Goal: Information Seeking & Learning: Learn about a topic

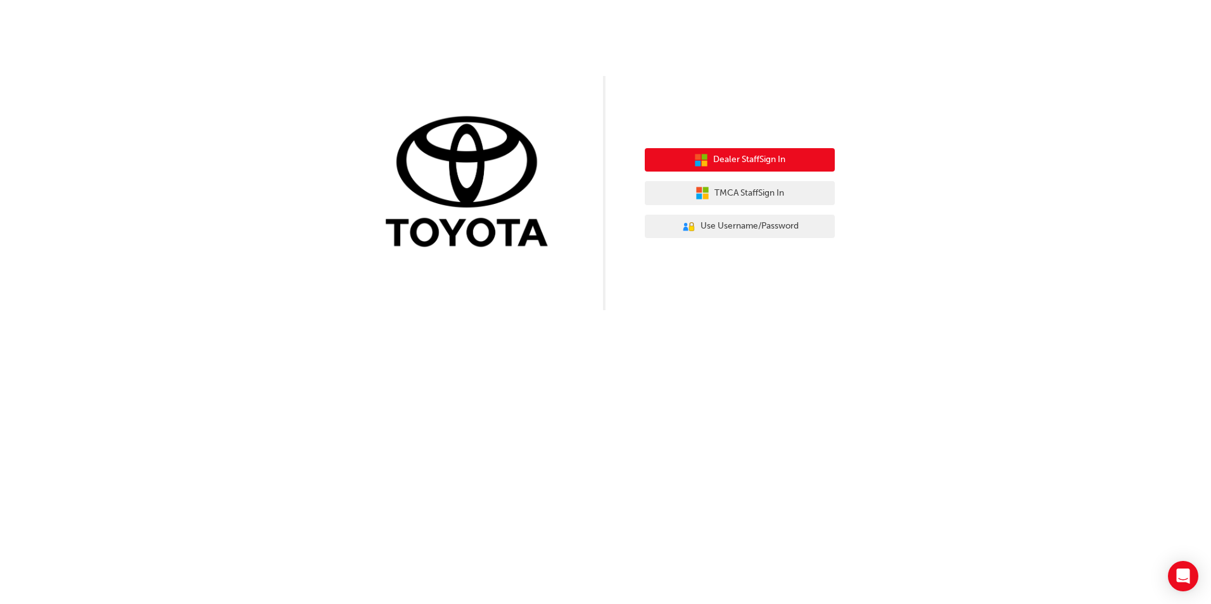
click at [788, 162] on button "Dealer Staff Sign In" at bounding box center [740, 160] width 190 height 24
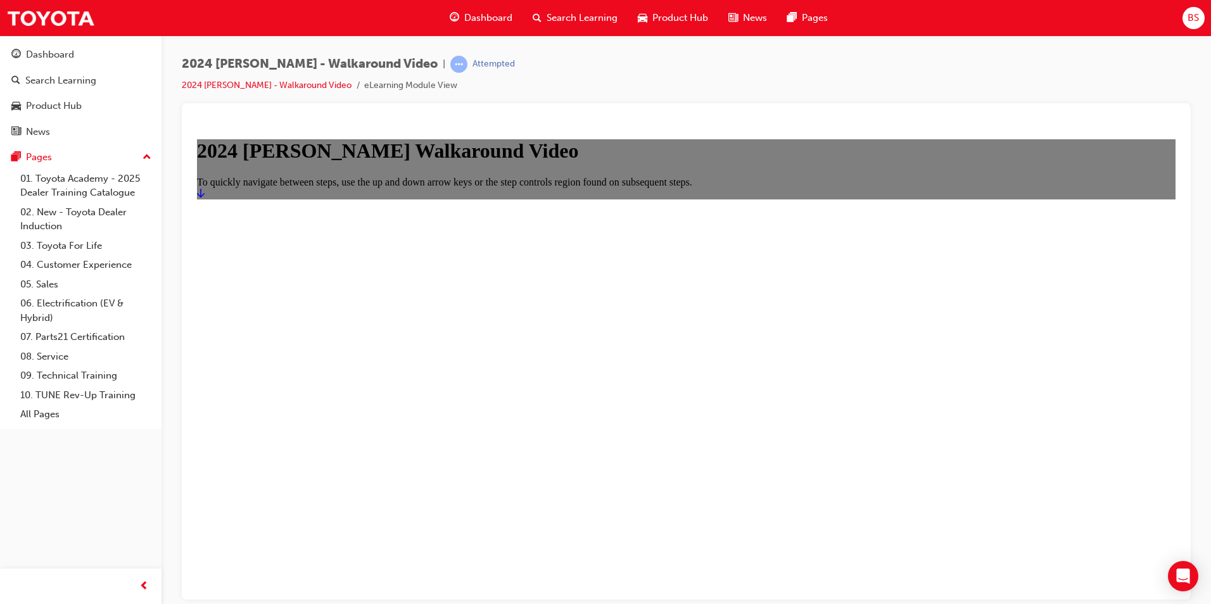
click at [205, 198] on icon "Start" at bounding box center [201, 193] width 8 height 10
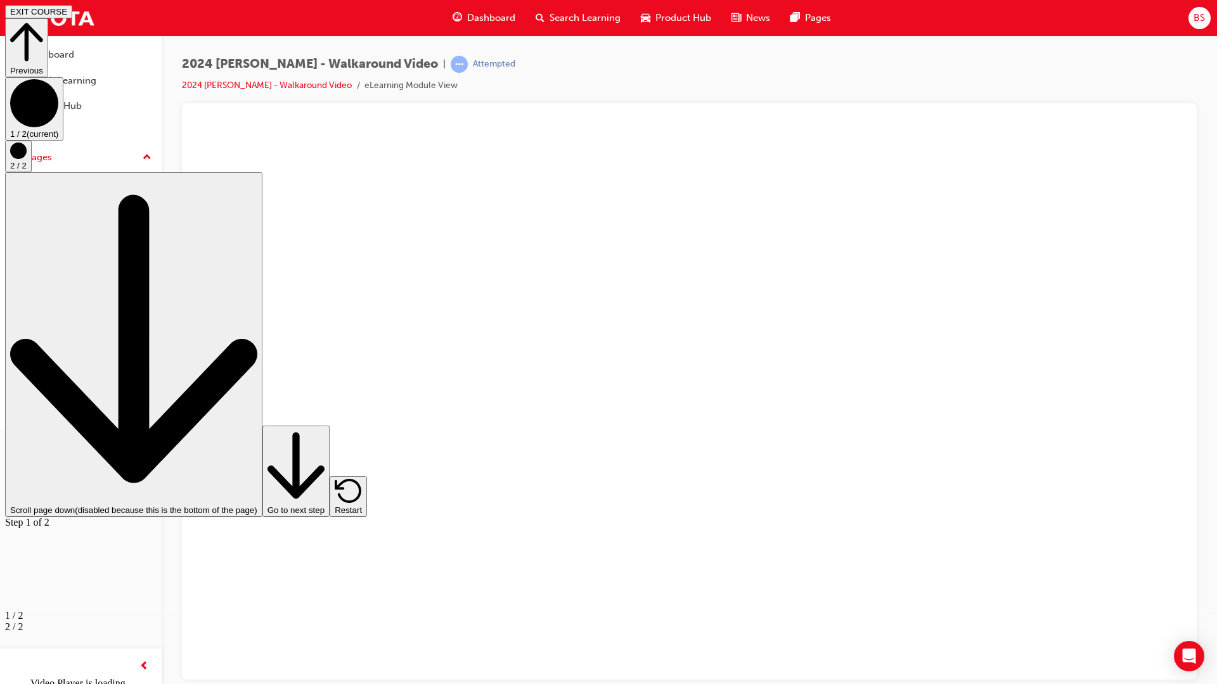
click at [35, 604] on span "Video player" at bounding box center [35, 696] width 0 height 10
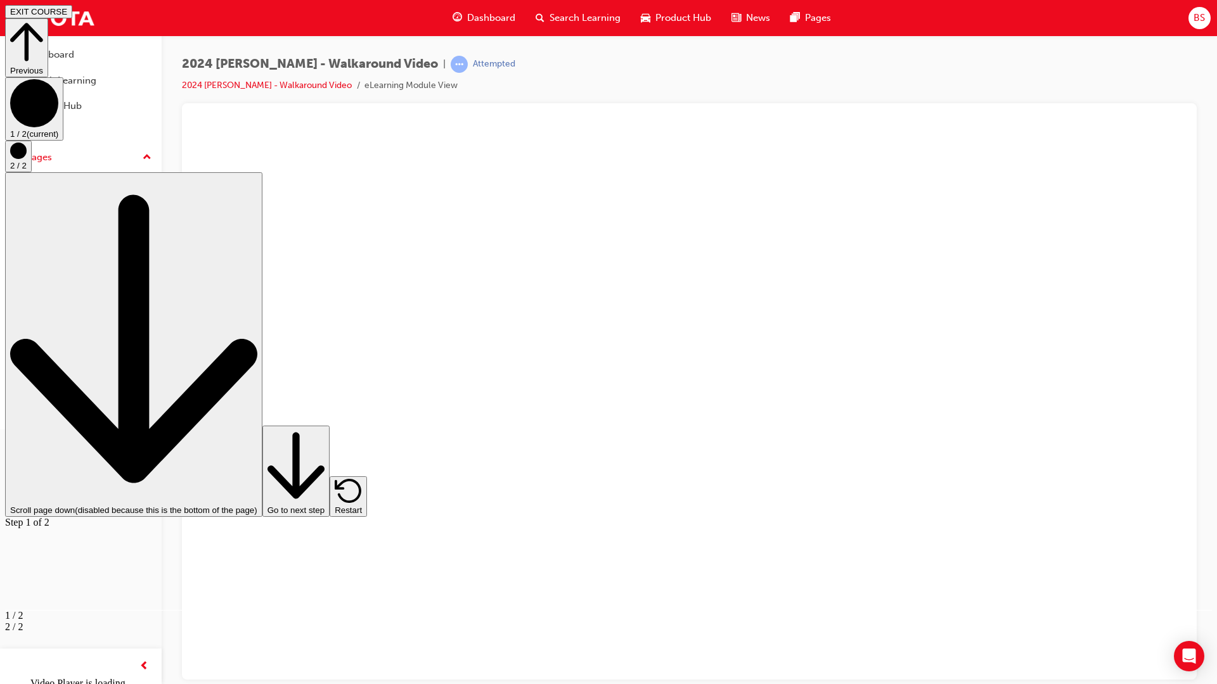
drag, startPoint x: 1199, startPoint y: 659, endPoint x: 1210, endPoint y: 659, distance: 10.8
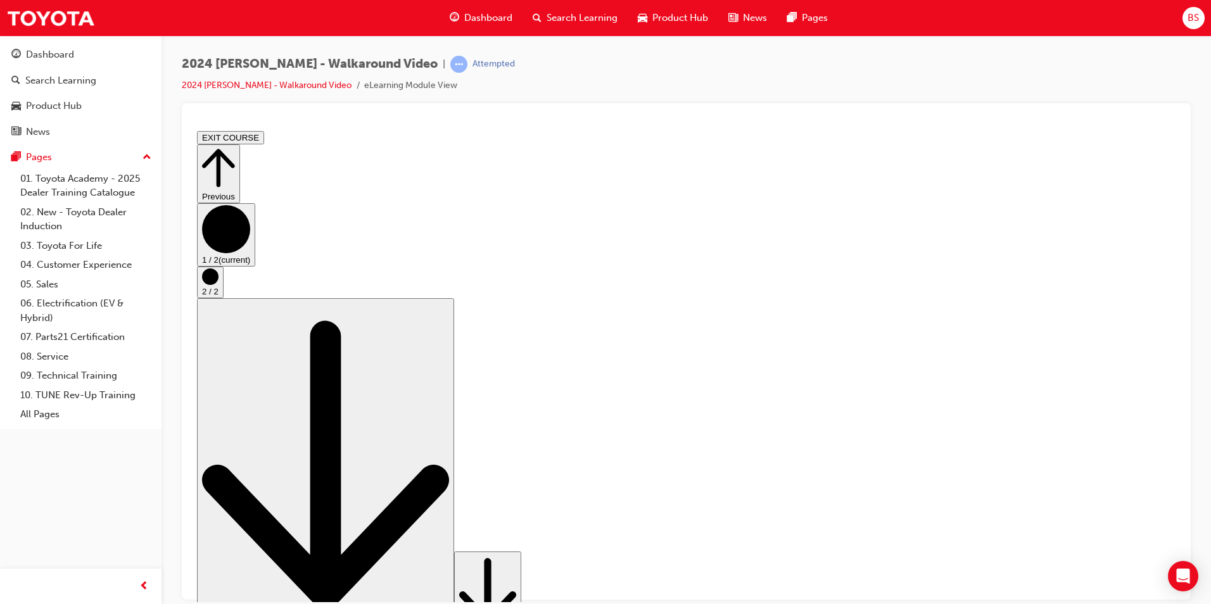
click at [516, 573] on icon "Step controls" at bounding box center [487, 591] width 57 height 77
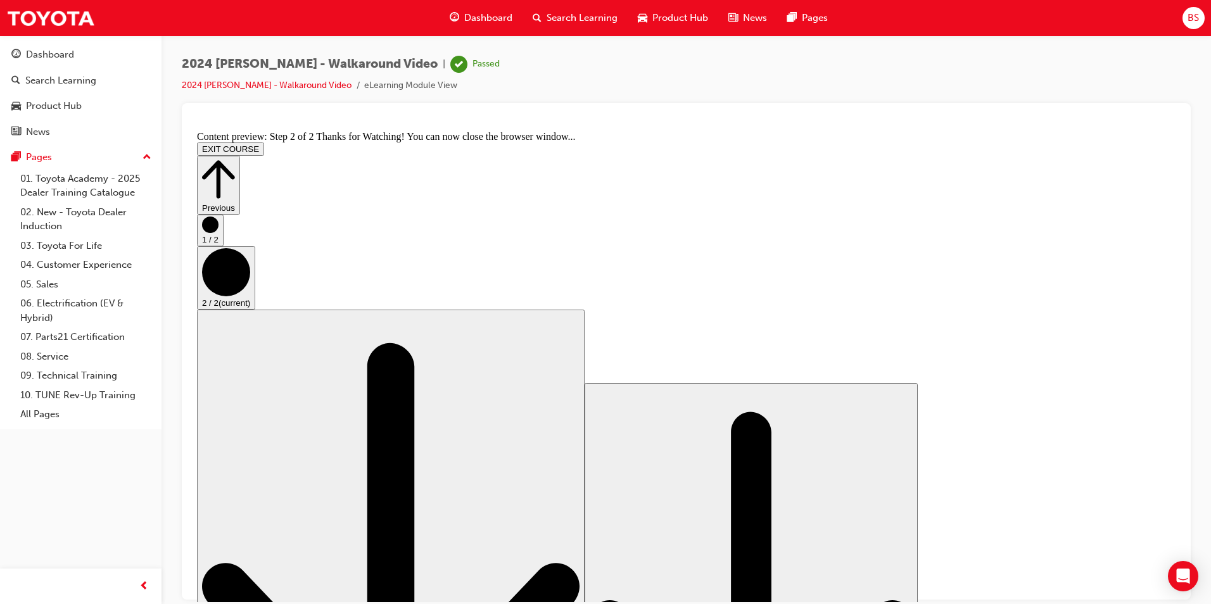
click at [235, 157] on icon "Step controls" at bounding box center [218, 179] width 33 height 44
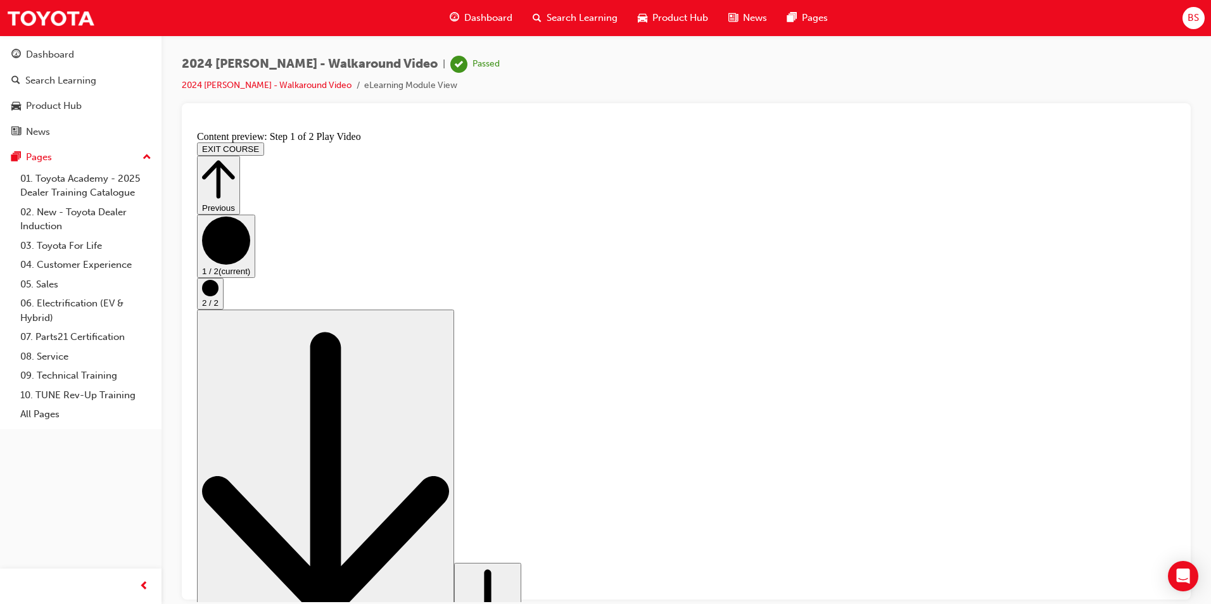
click at [516, 572] on icon "Step controls" at bounding box center [487, 603] width 57 height 77
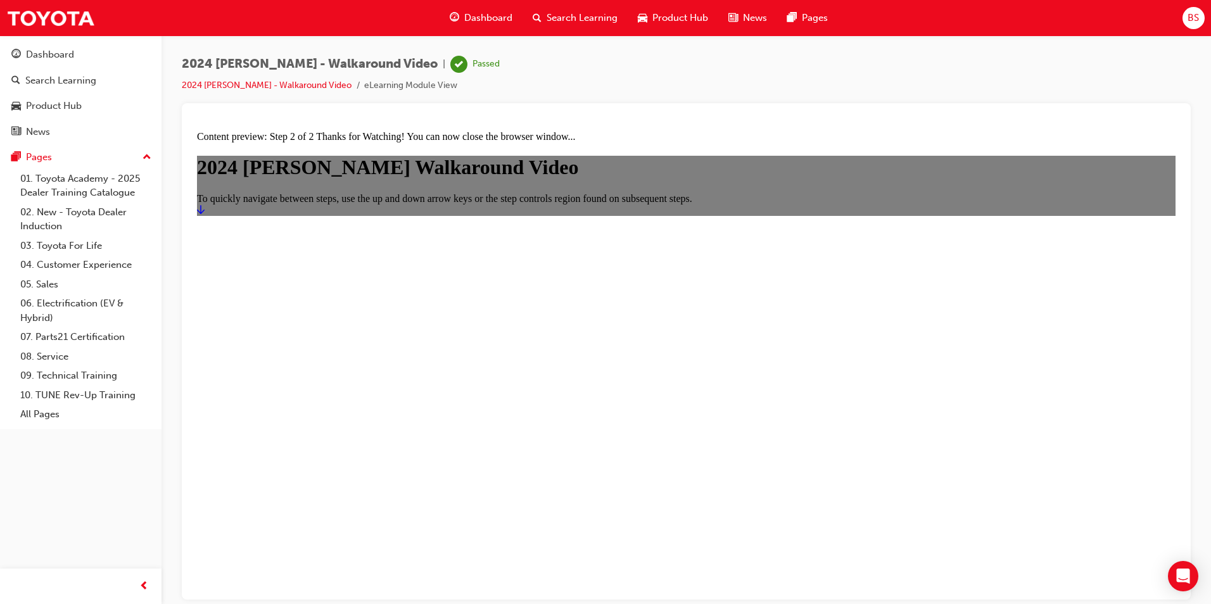
click at [205, 215] on link "Start" at bounding box center [201, 209] width 8 height 11
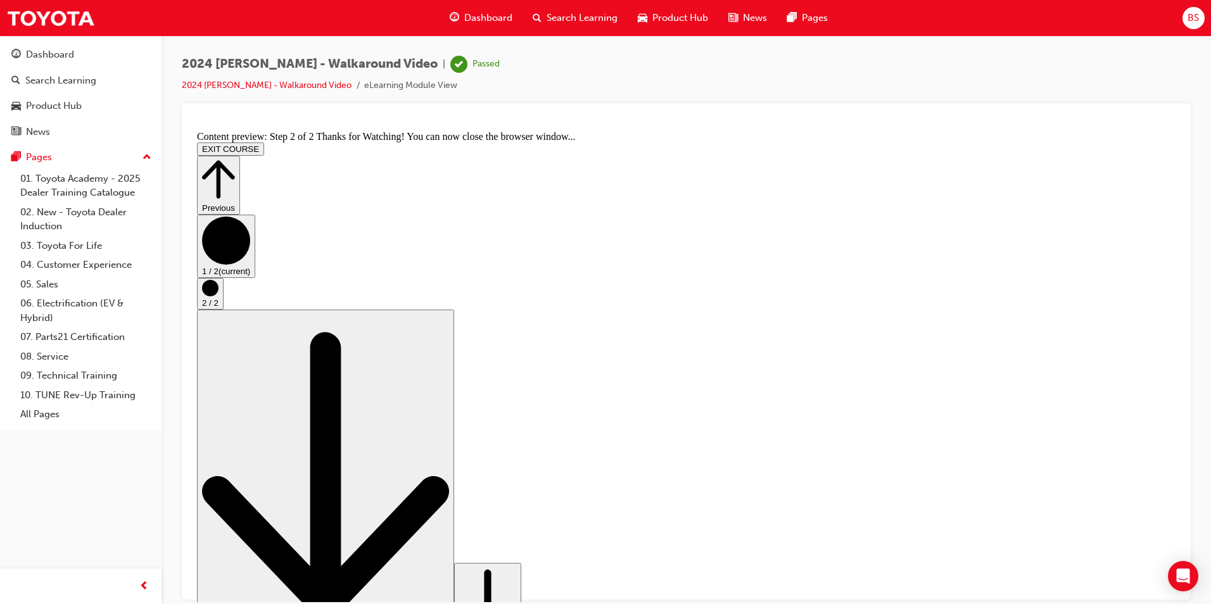
click at [219, 296] on circle "Step controls" at bounding box center [210, 287] width 16 height 16
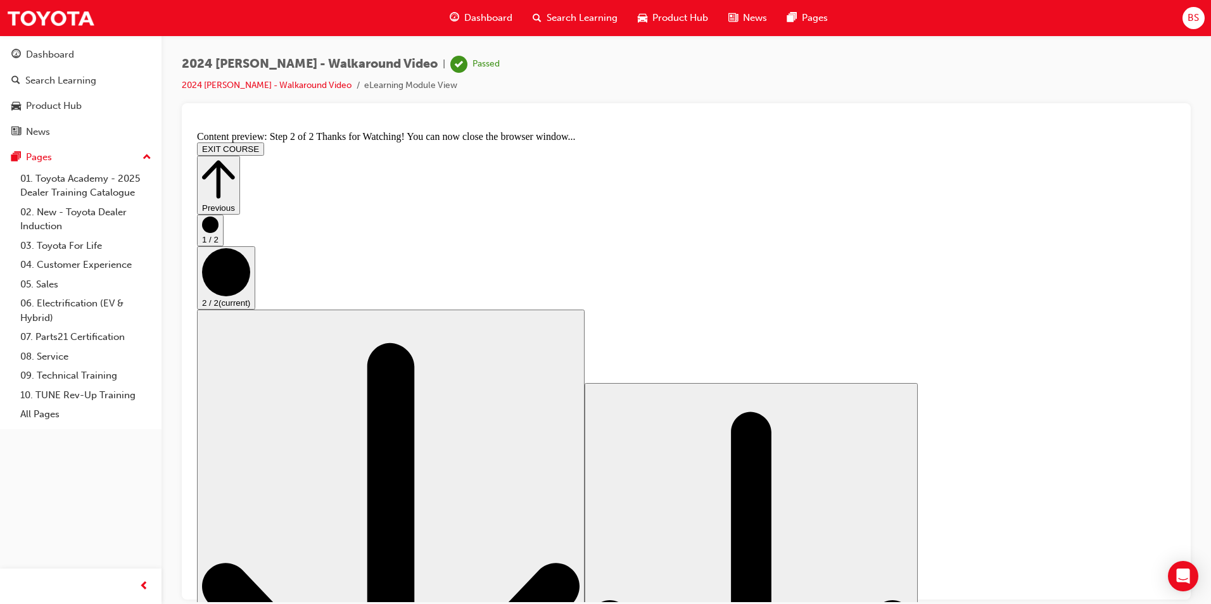
click at [235, 160] on icon "Step controls" at bounding box center [218, 179] width 33 height 38
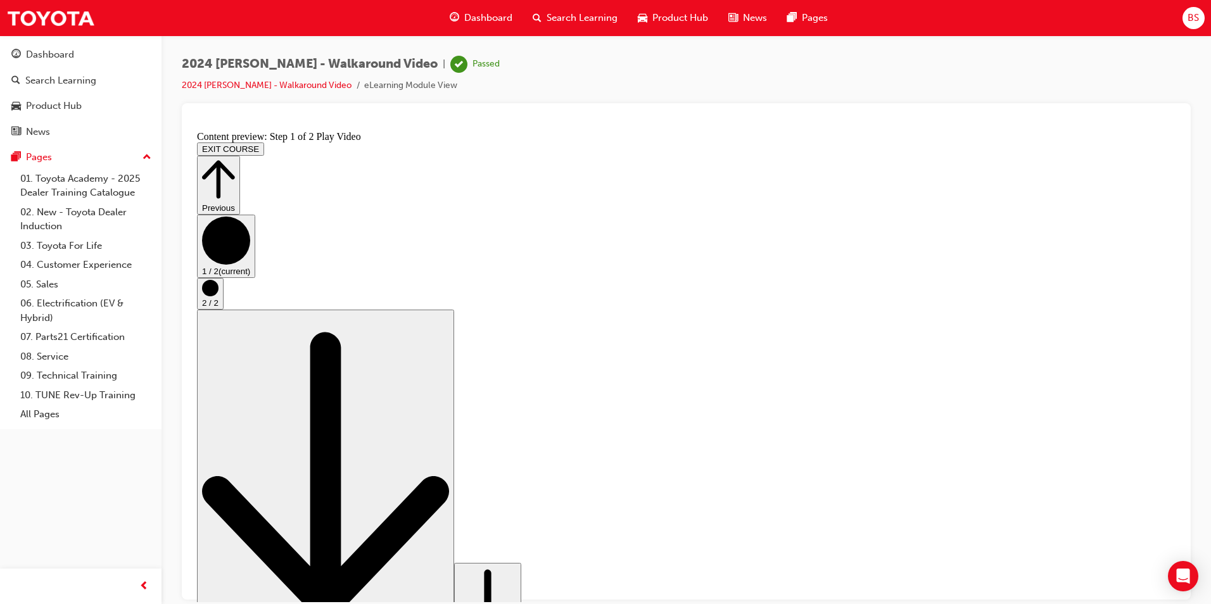
click at [235, 160] on icon "Step controls" at bounding box center [218, 179] width 33 height 38
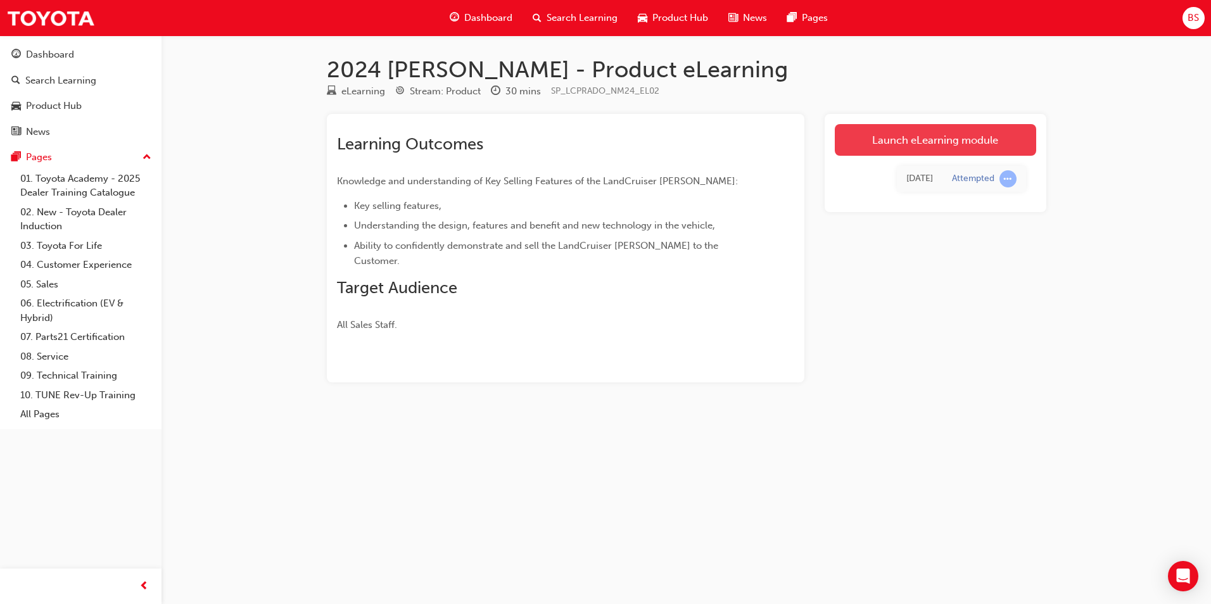
click at [989, 134] on link "Launch eLearning module" at bounding box center [935, 140] width 201 height 32
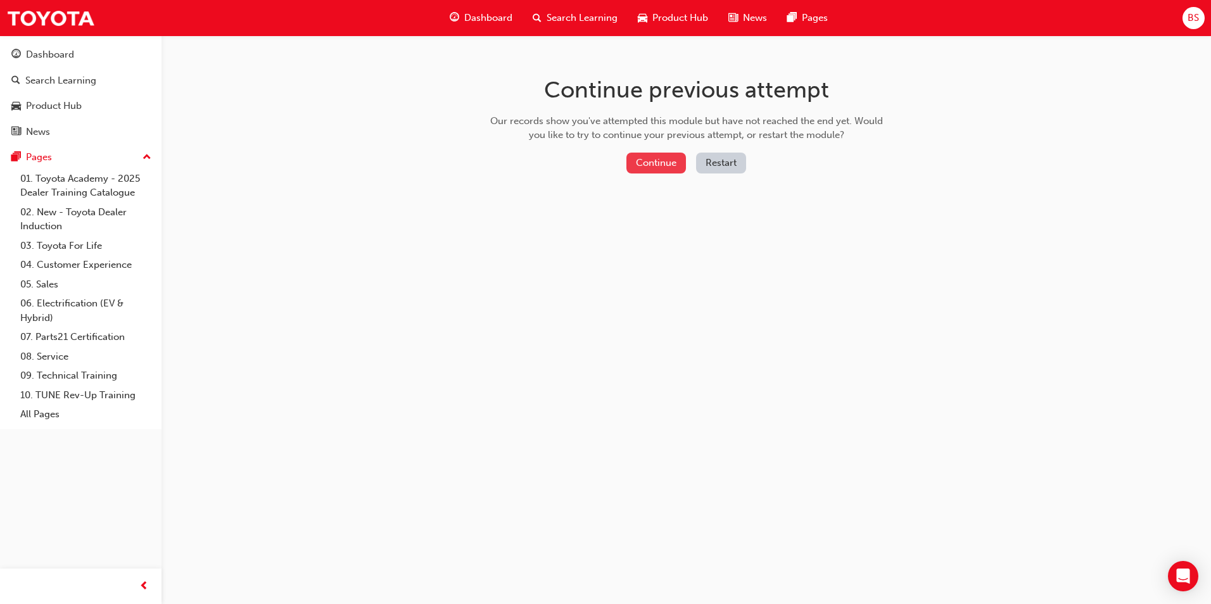
click at [641, 160] on button "Continue" at bounding box center [657, 163] width 60 height 21
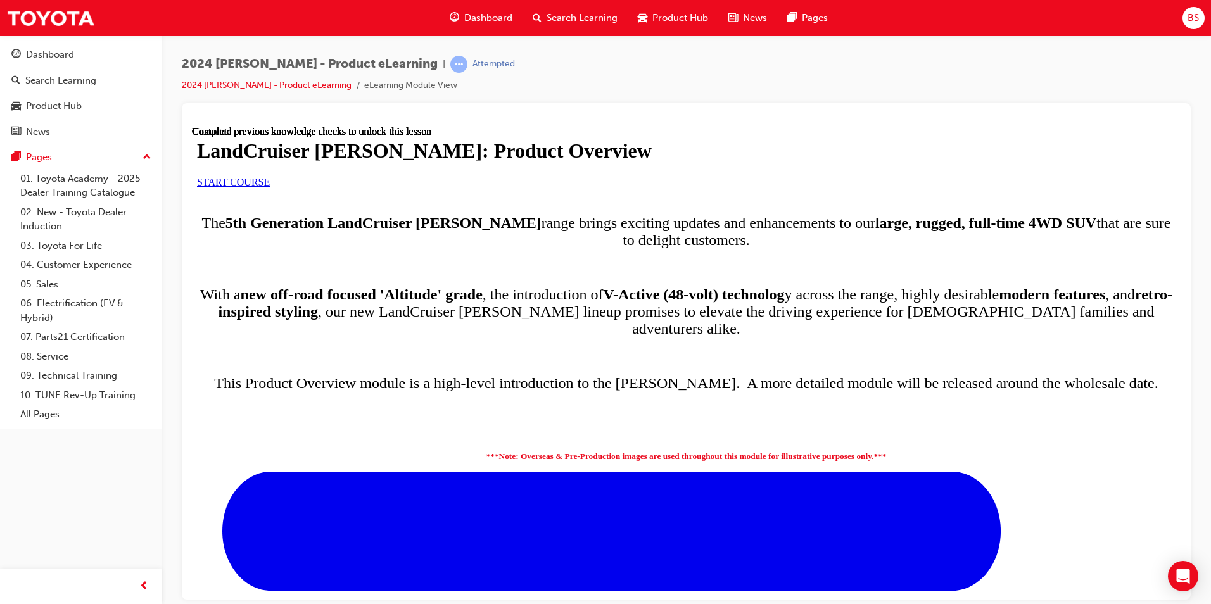
click at [270, 187] on link "START COURSE" at bounding box center [233, 181] width 73 height 11
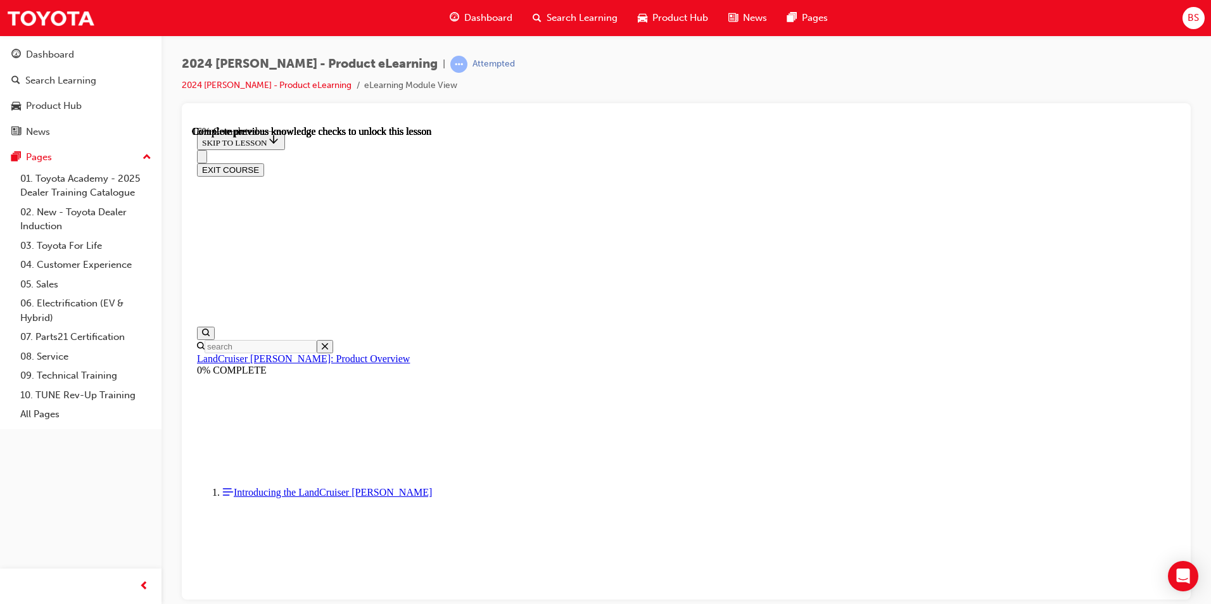
scroll to position [191, 0]
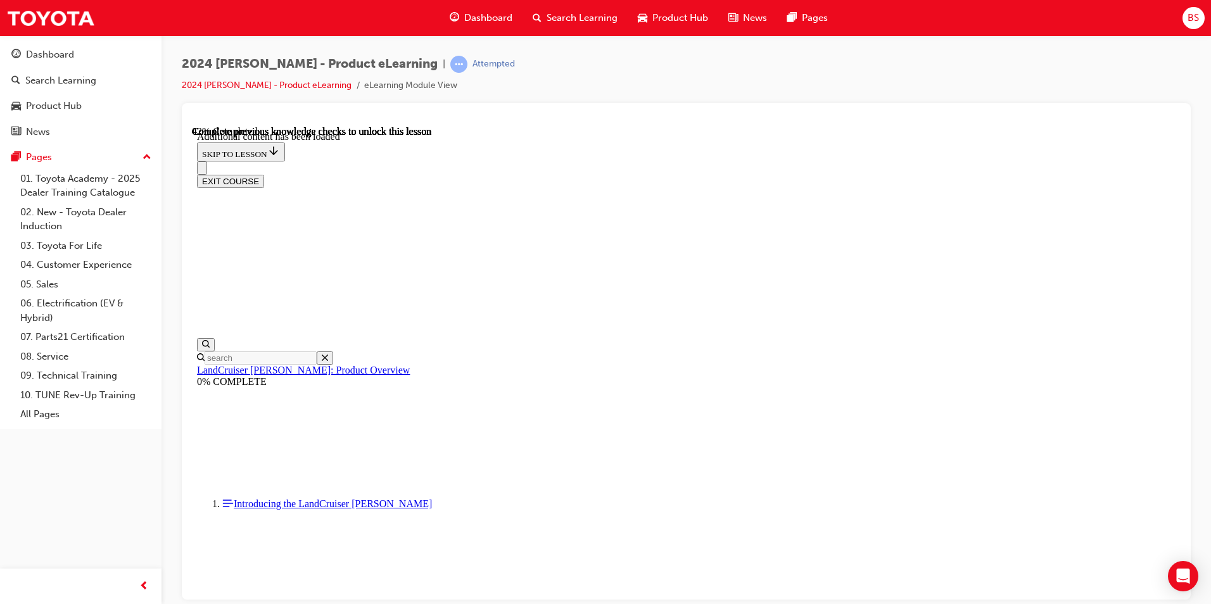
scroll to position [1593, 0]
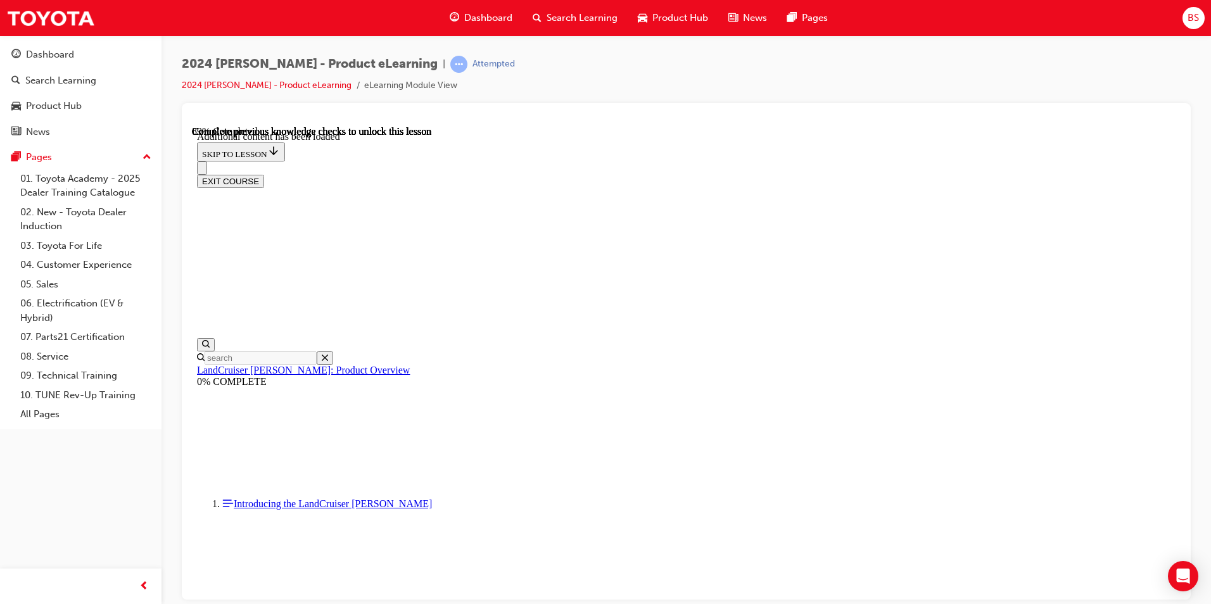
radio input "true"
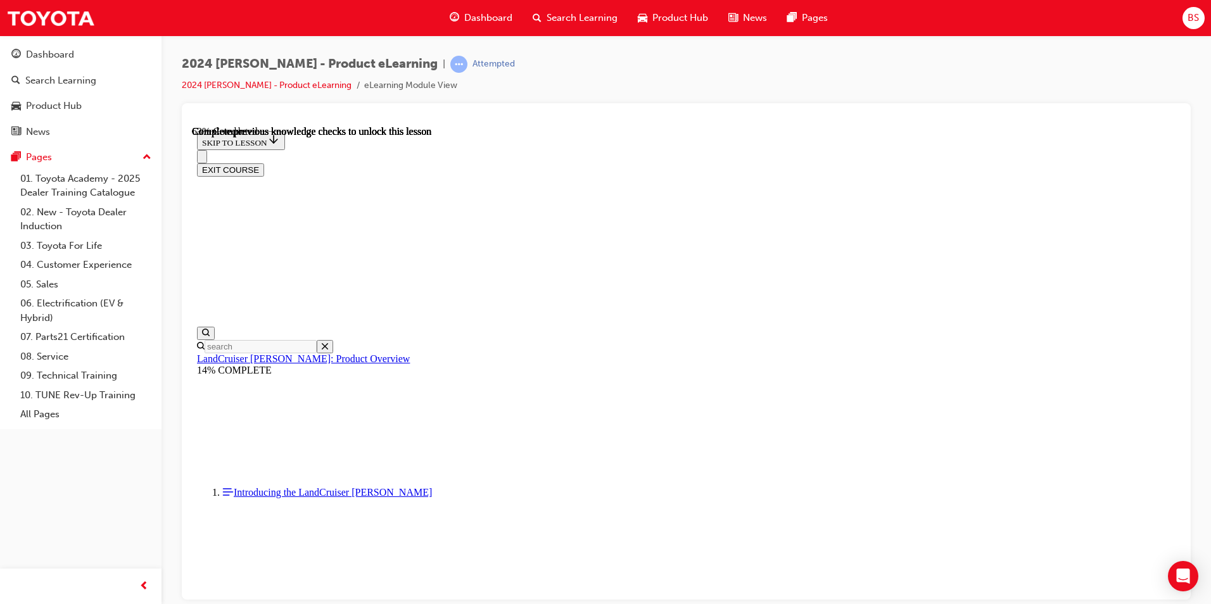
scroll to position [1801, 0]
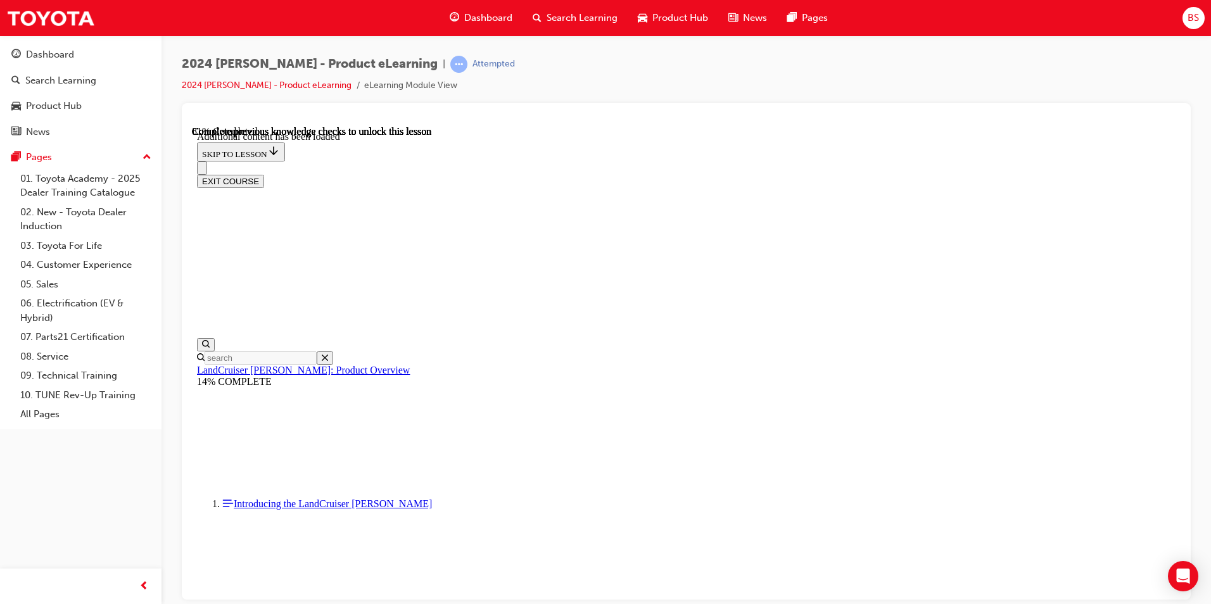
scroll to position [2142, 0]
radio input "true"
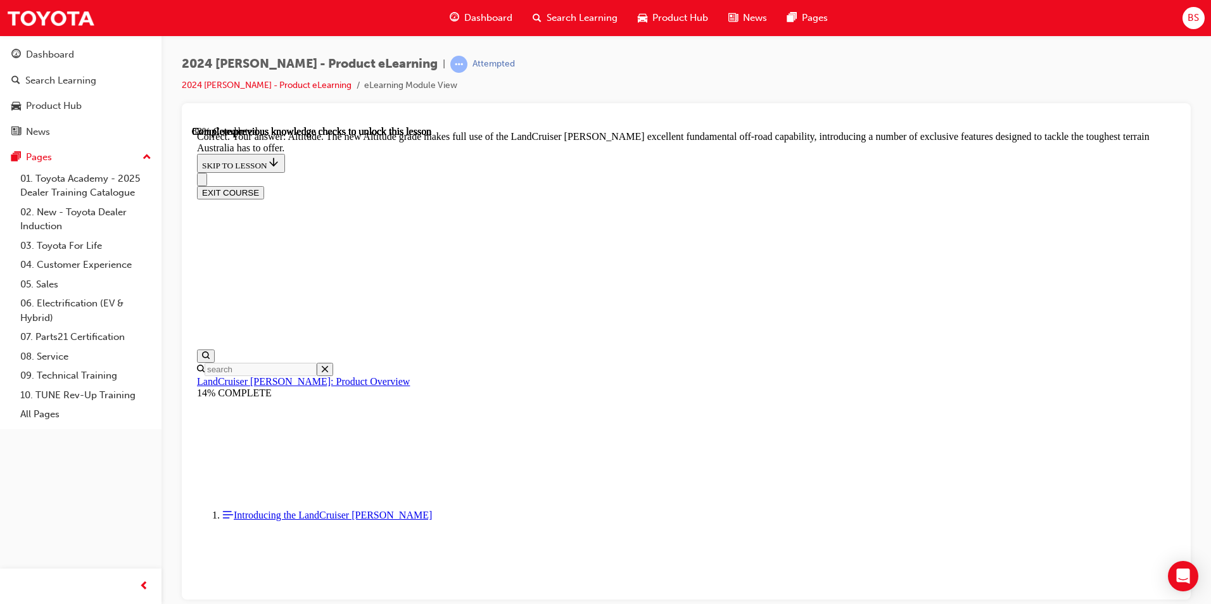
scroll to position [2872, 0]
checkbox input "true"
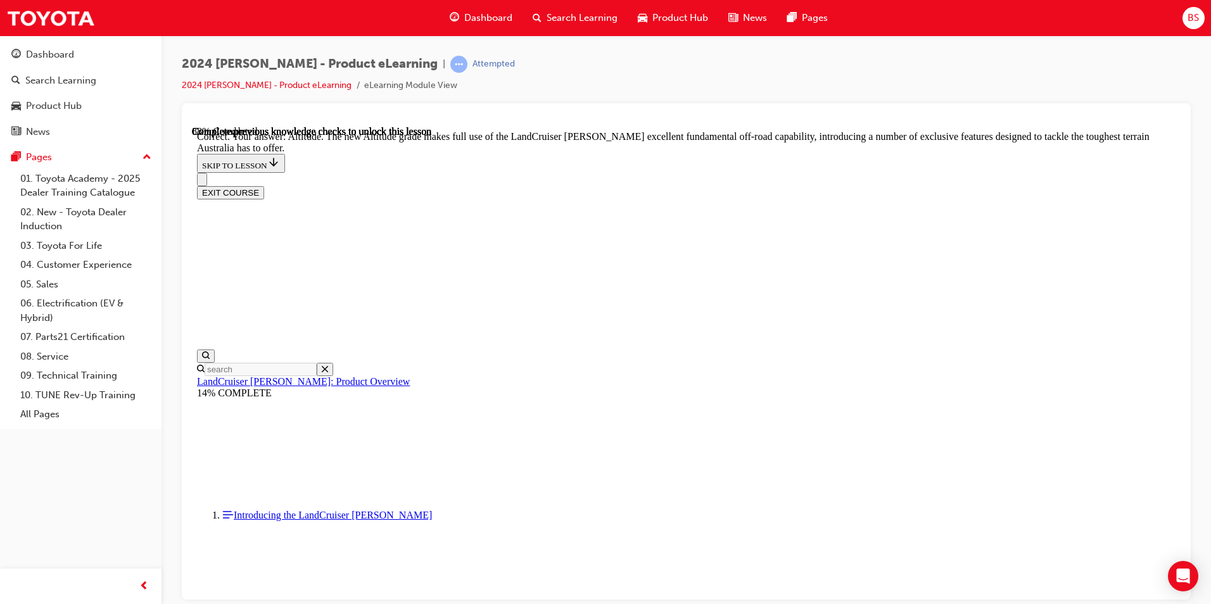
checkbox input "true"
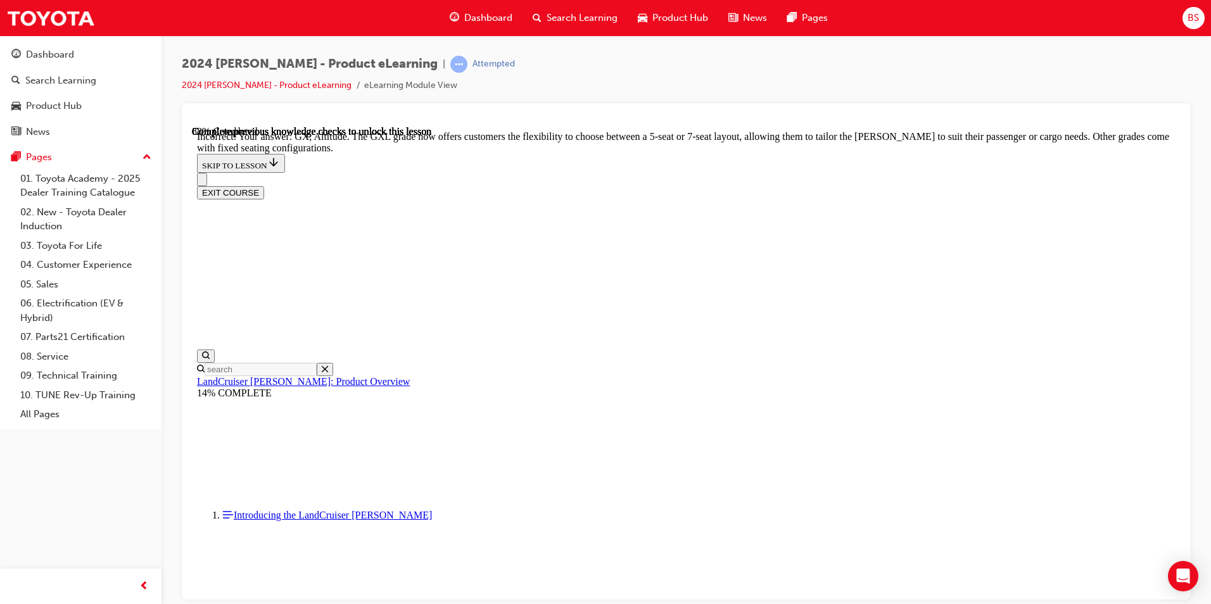
checkbox input "false"
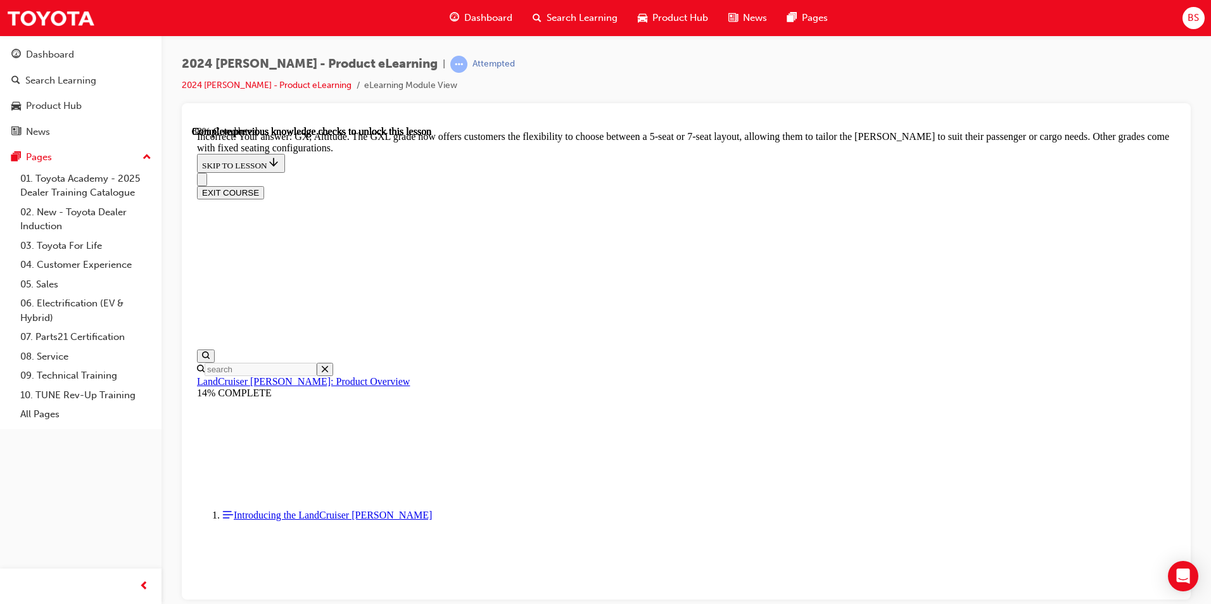
checkbox input "true"
drag, startPoint x: 587, startPoint y: 516, endPoint x: 627, endPoint y: 501, distance: 42.4
checkbox input "false"
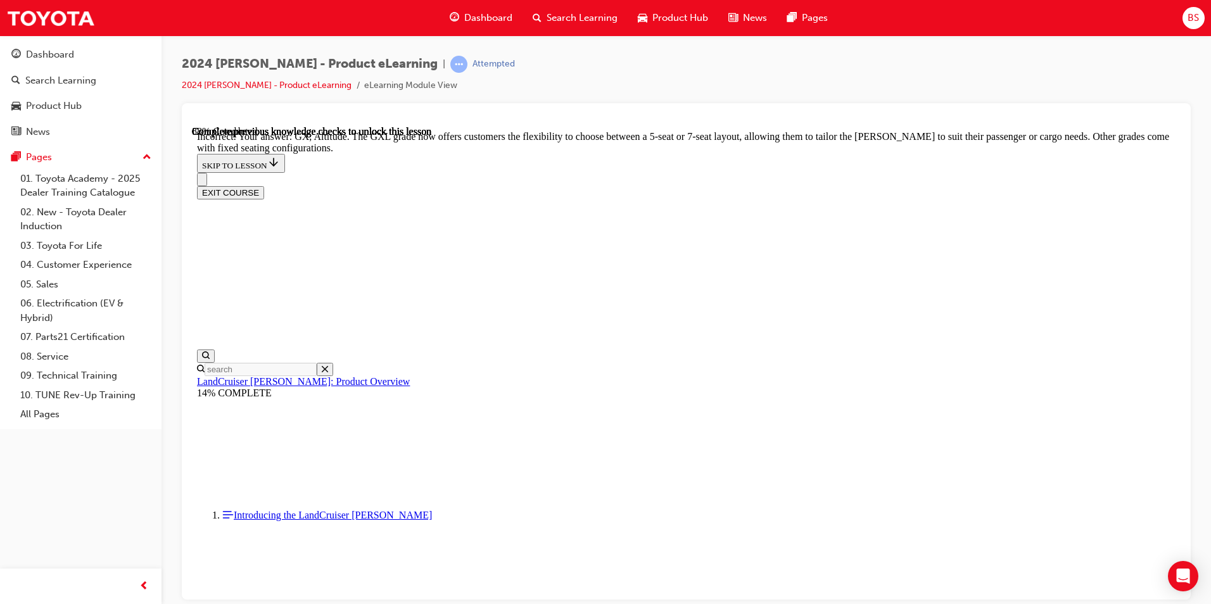
scroll to position [2987, 0]
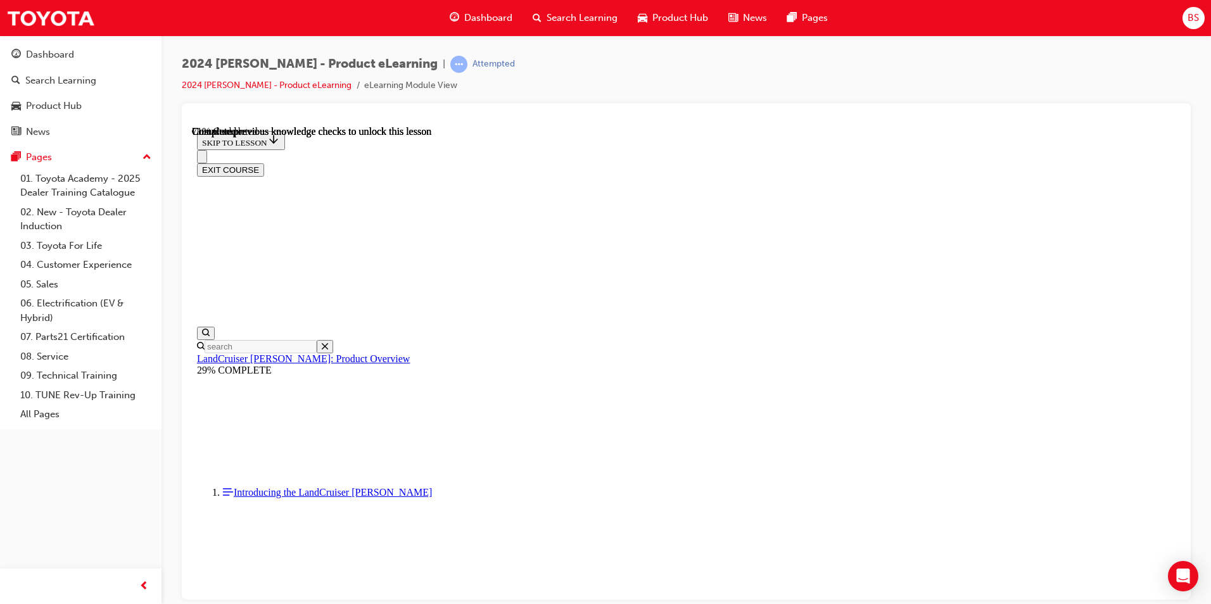
scroll to position [2861, 0]
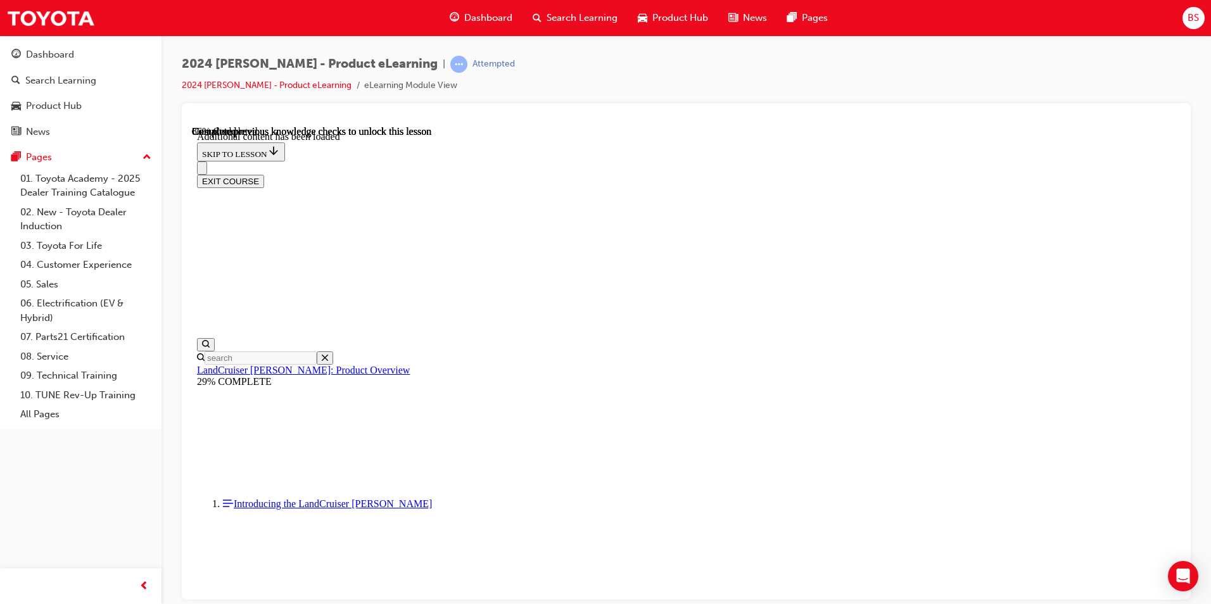
scroll to position [3202, 0]
radio input "true"
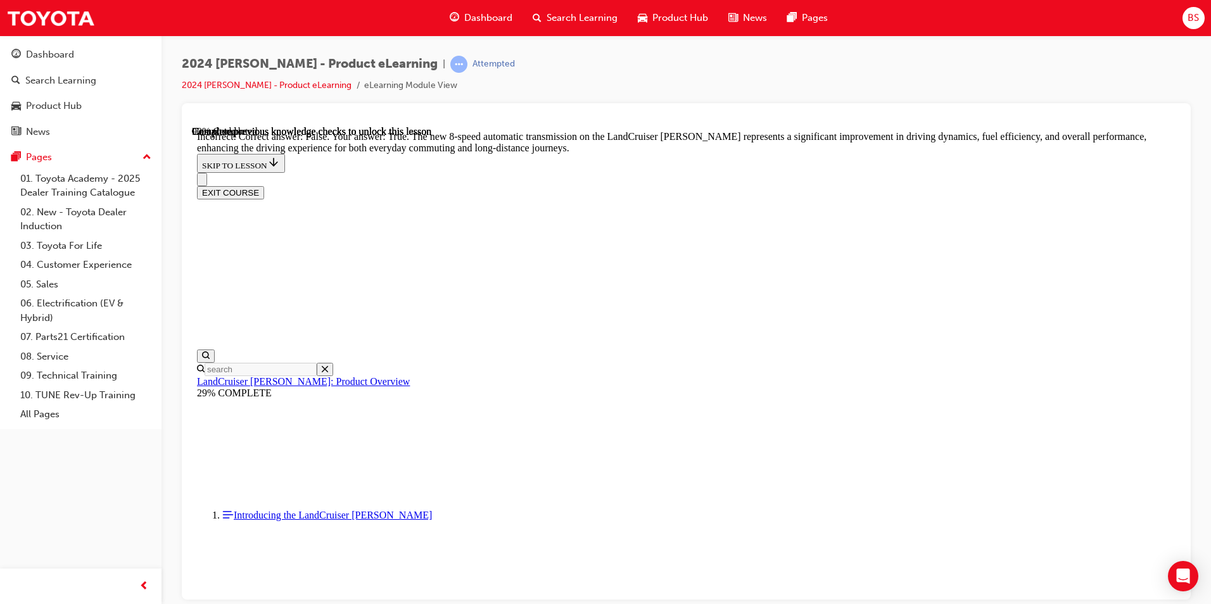
scroll to position [3328, 0]
radio input "true"
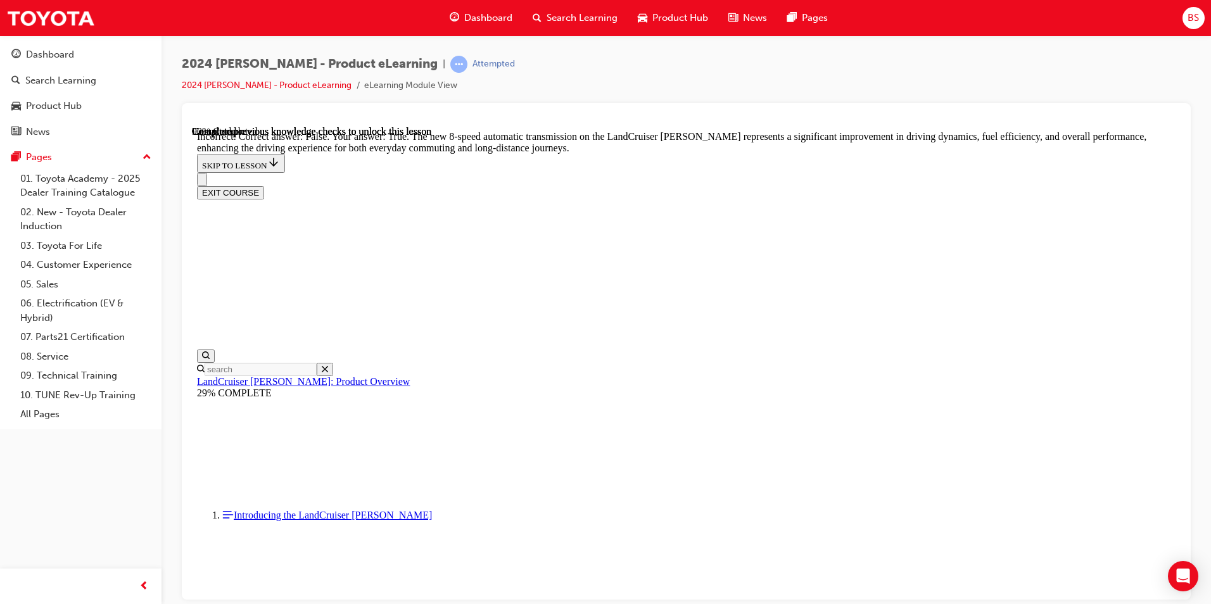
radio input "true"
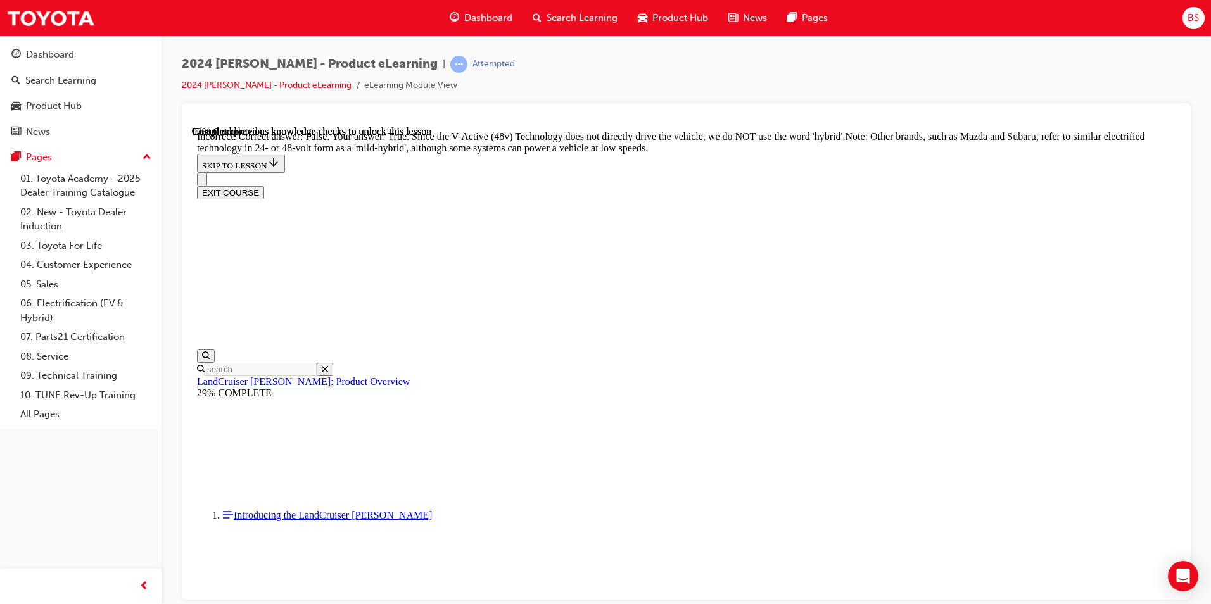
radio input "true"
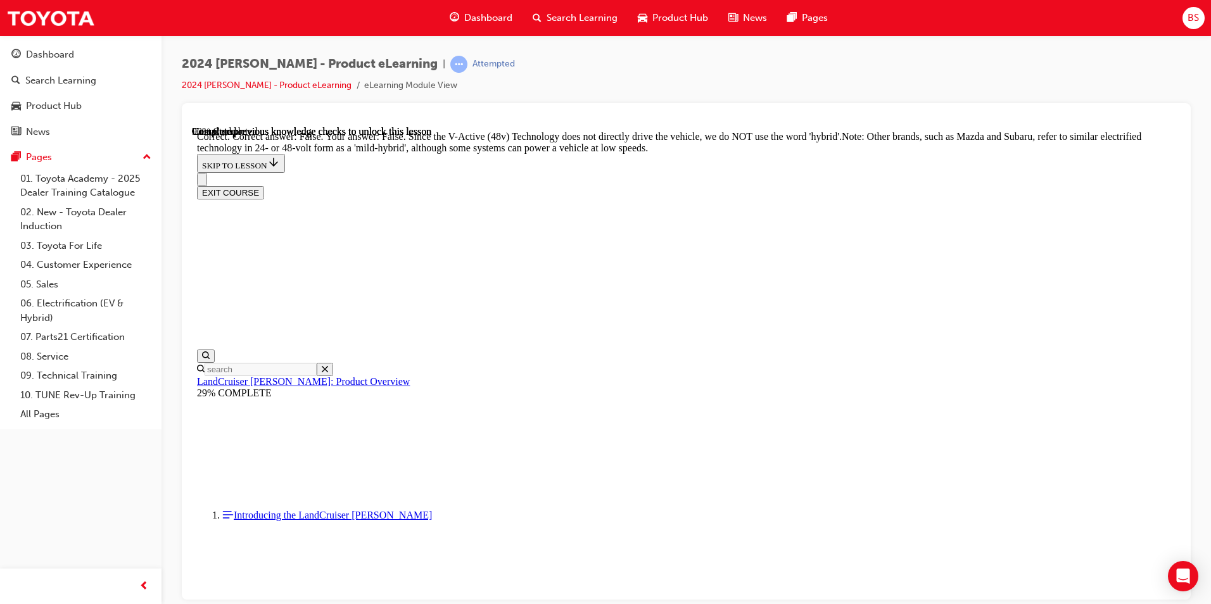
radio input "true"
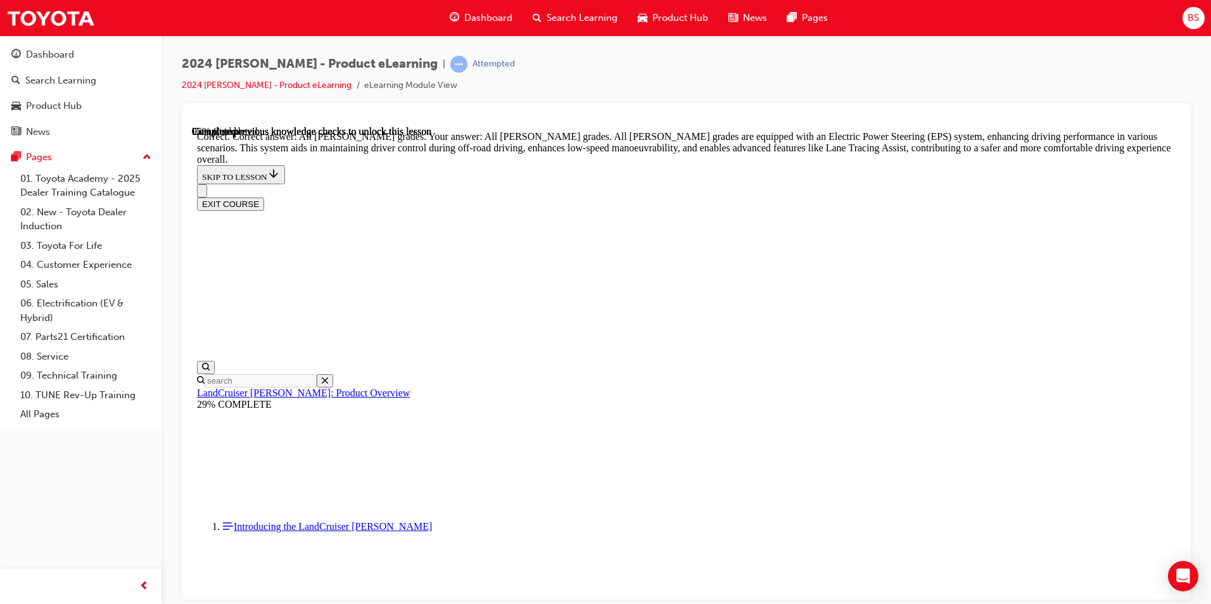
scroll to position [4723, 0]
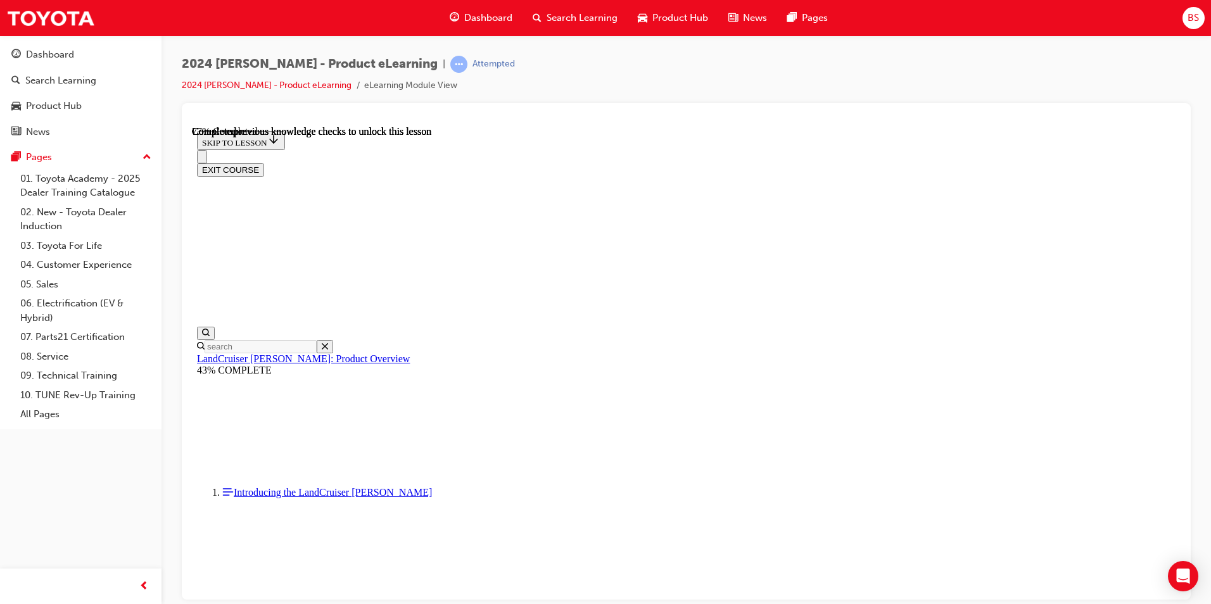
scroll to position [4065, 0]
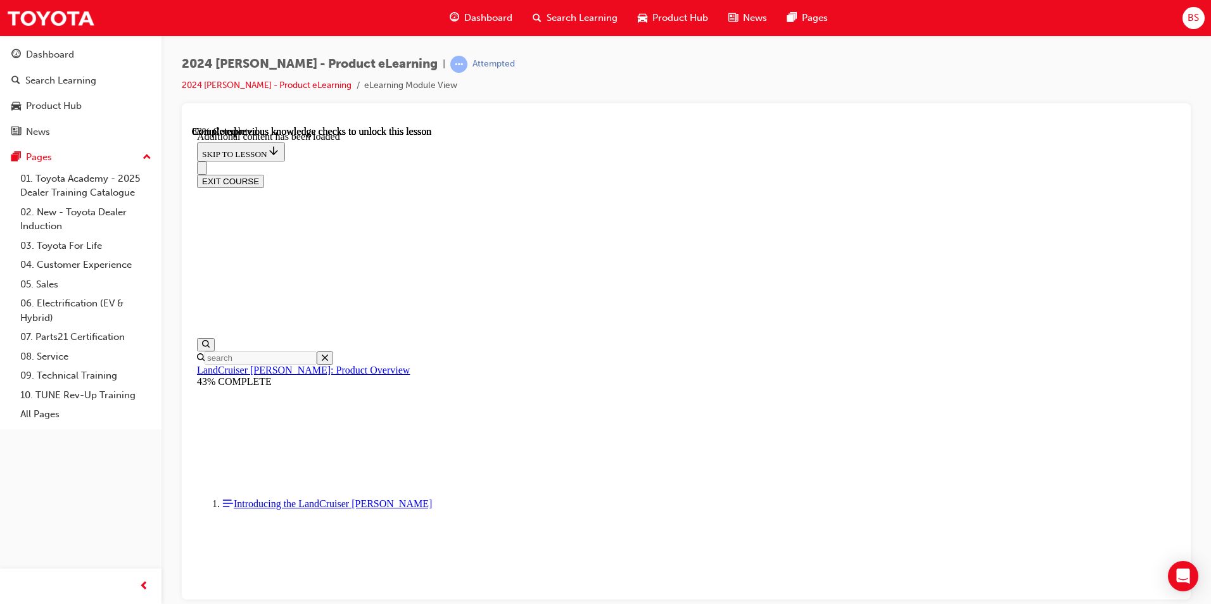
scroll to position [4406, 0]
checkbox input "true"
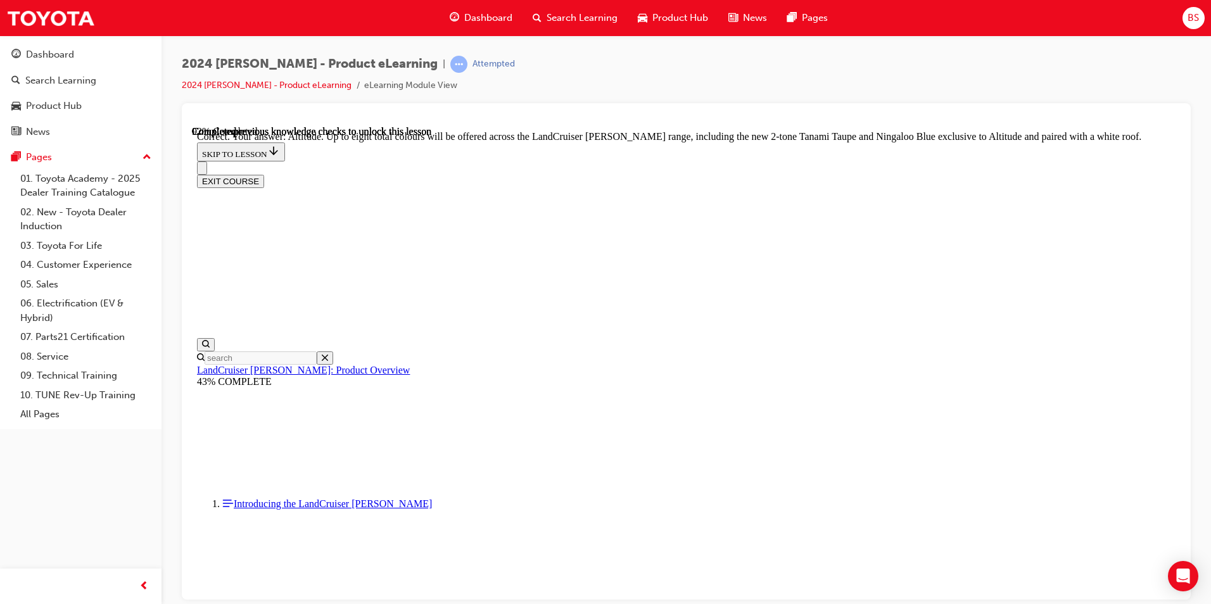
scroll to position [5135, 0]
checkbox input "true"
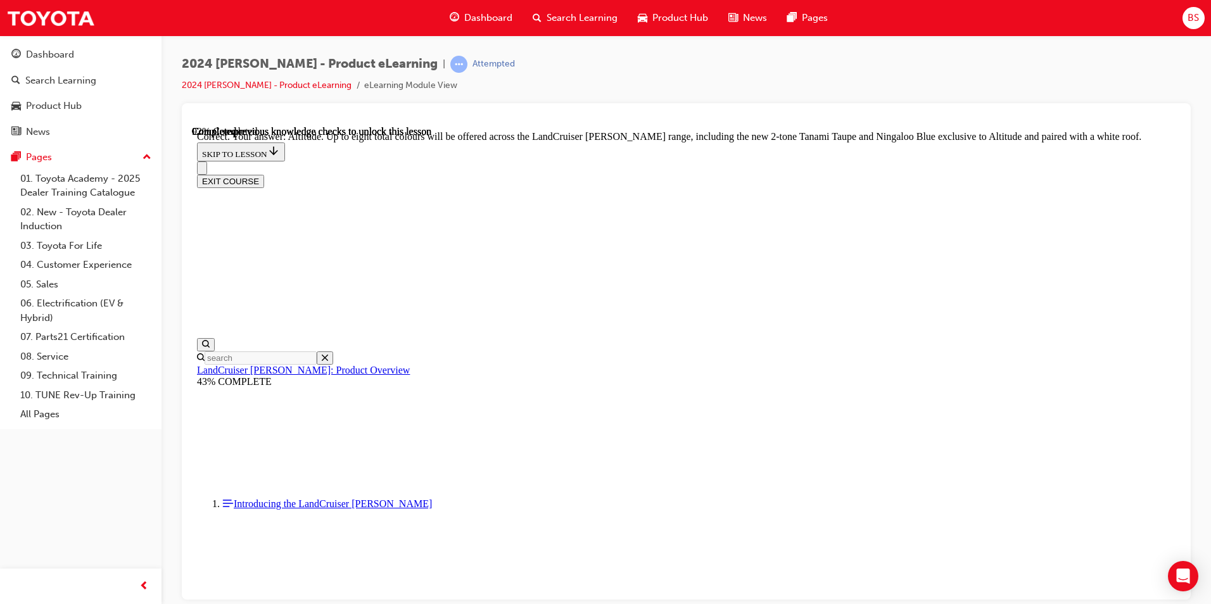
checkbox input "true"
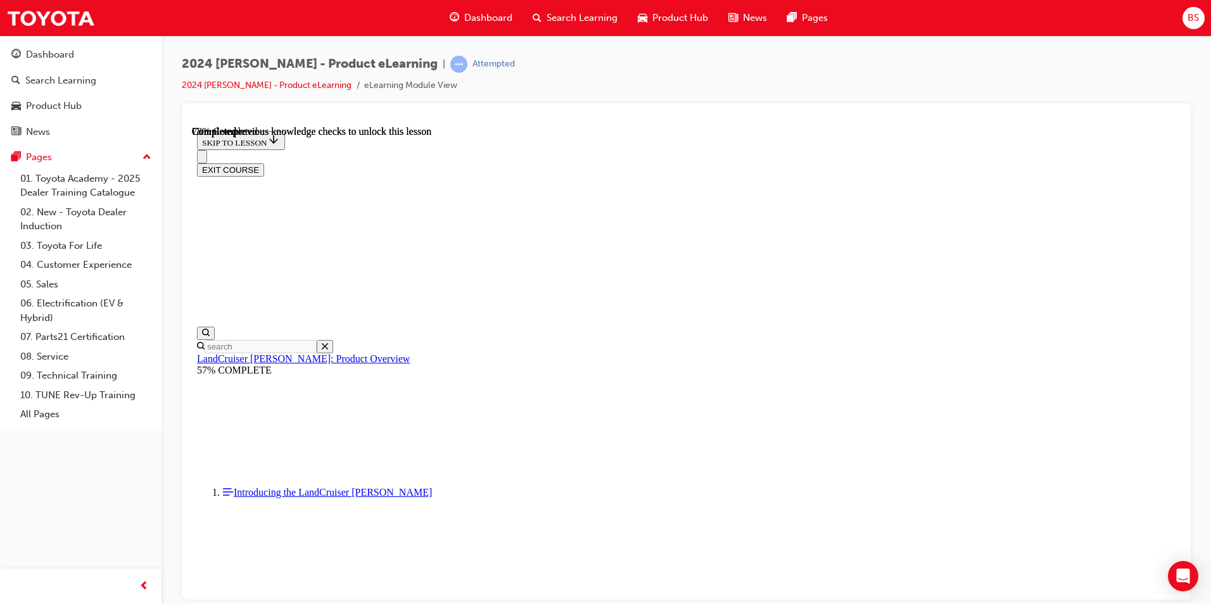
scroll to position [2941, 0]
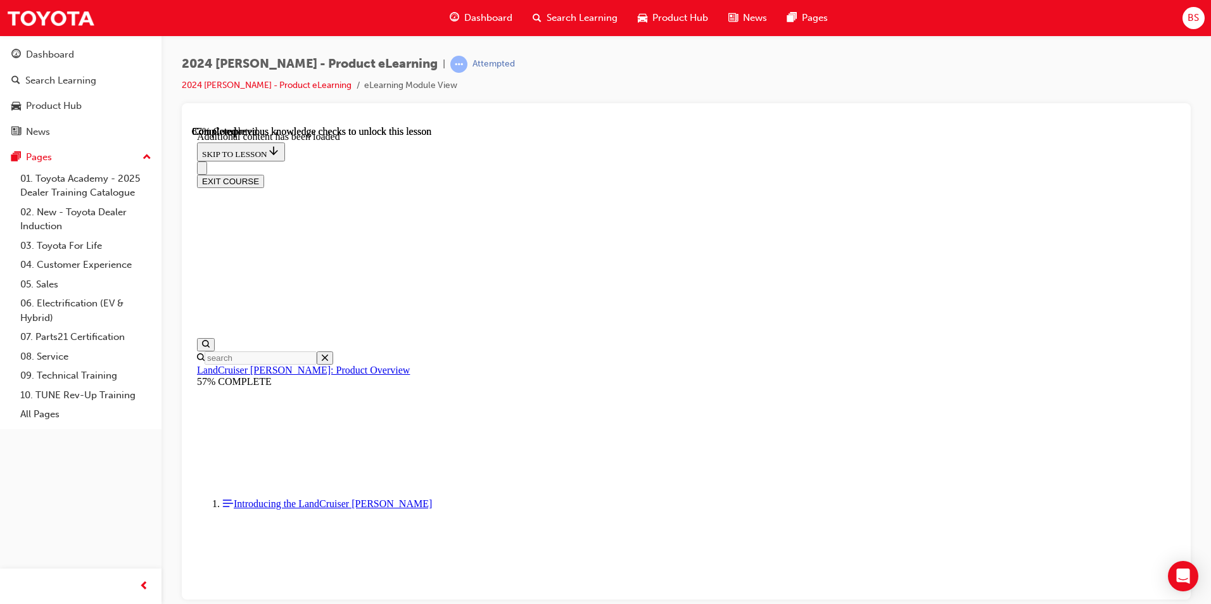
scroll to position [3281, 0]
radio input "true"
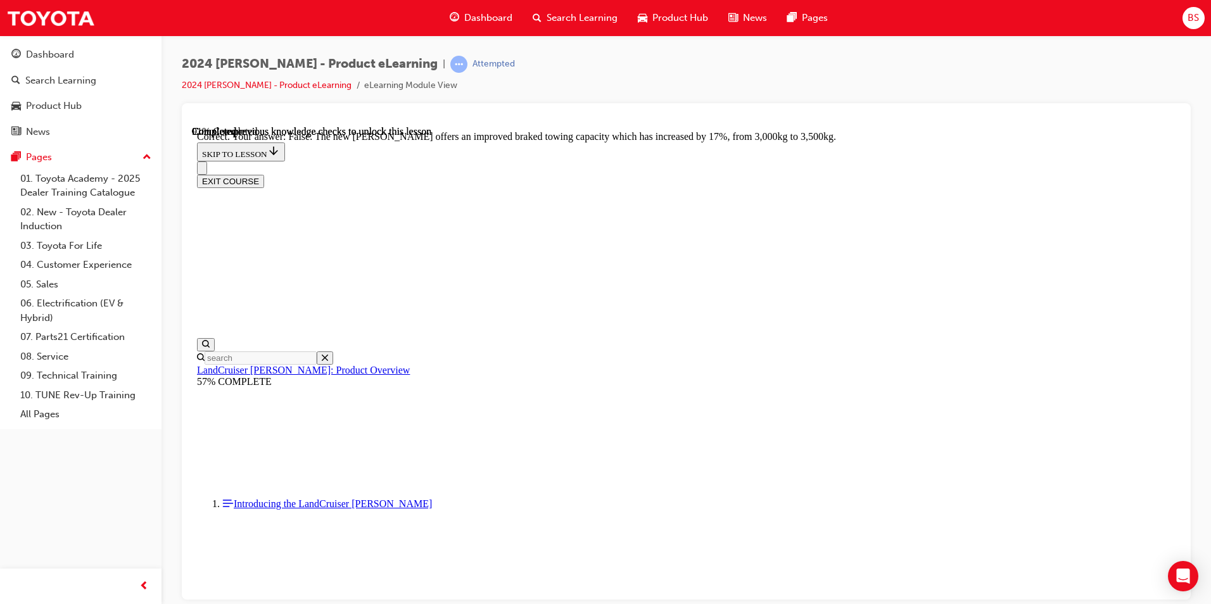
scroll to position [3848, 0]
radio input "true"
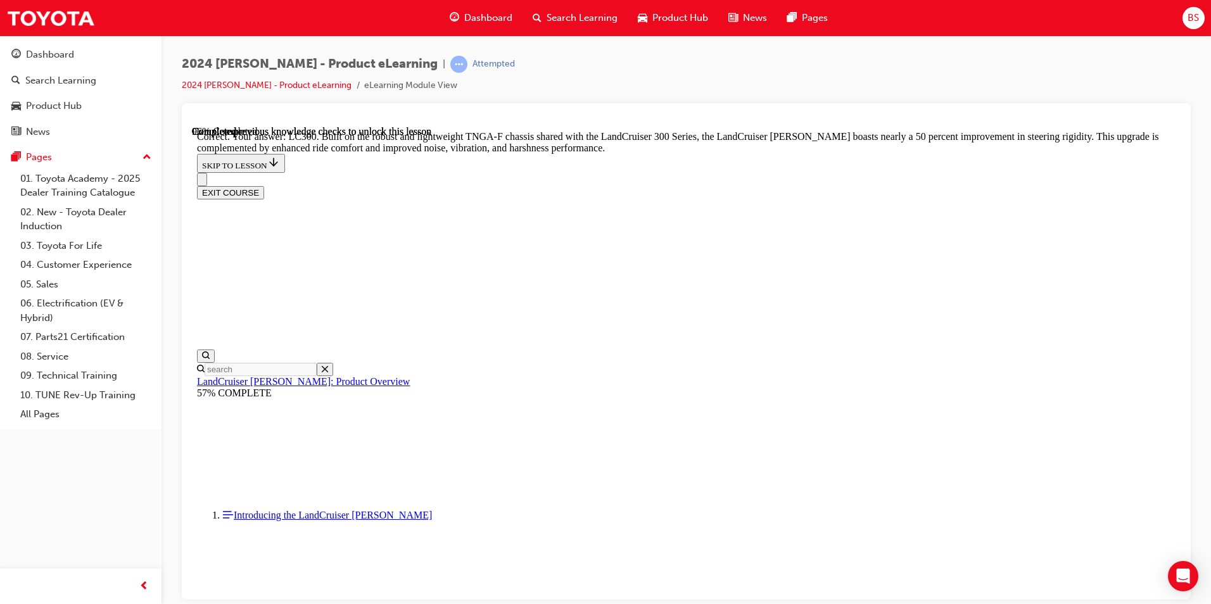
scroll to position [4127, 0]
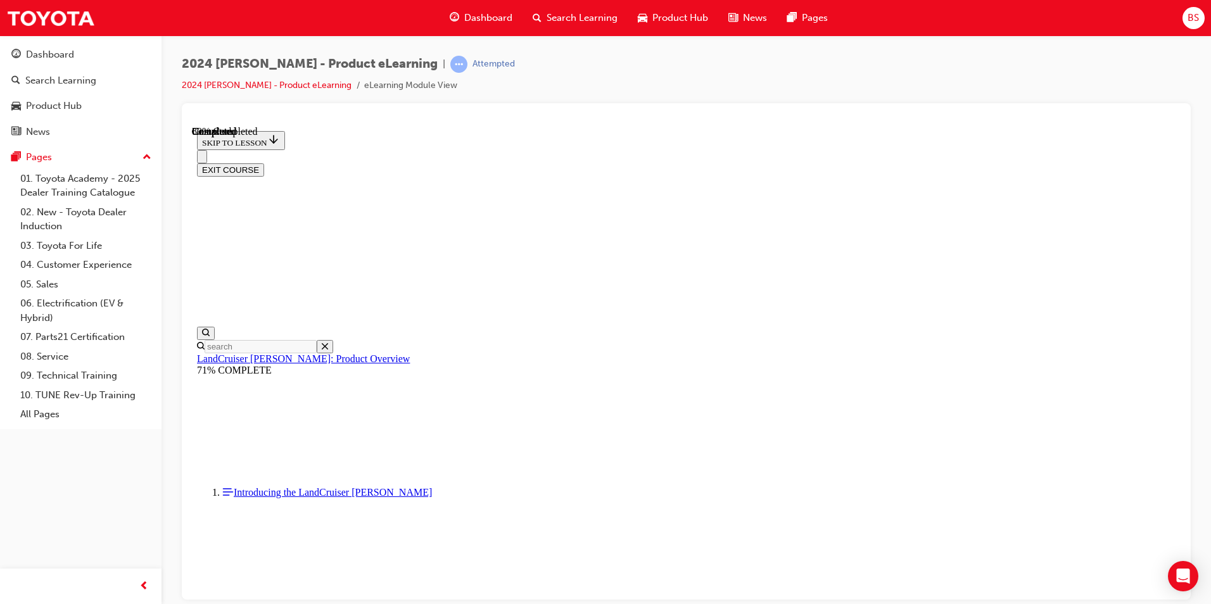
scroll to position [1389, 0]
click at [264, 163] on button "EXIT COURSE" at bounding box center [230, 169] width 67 height 13
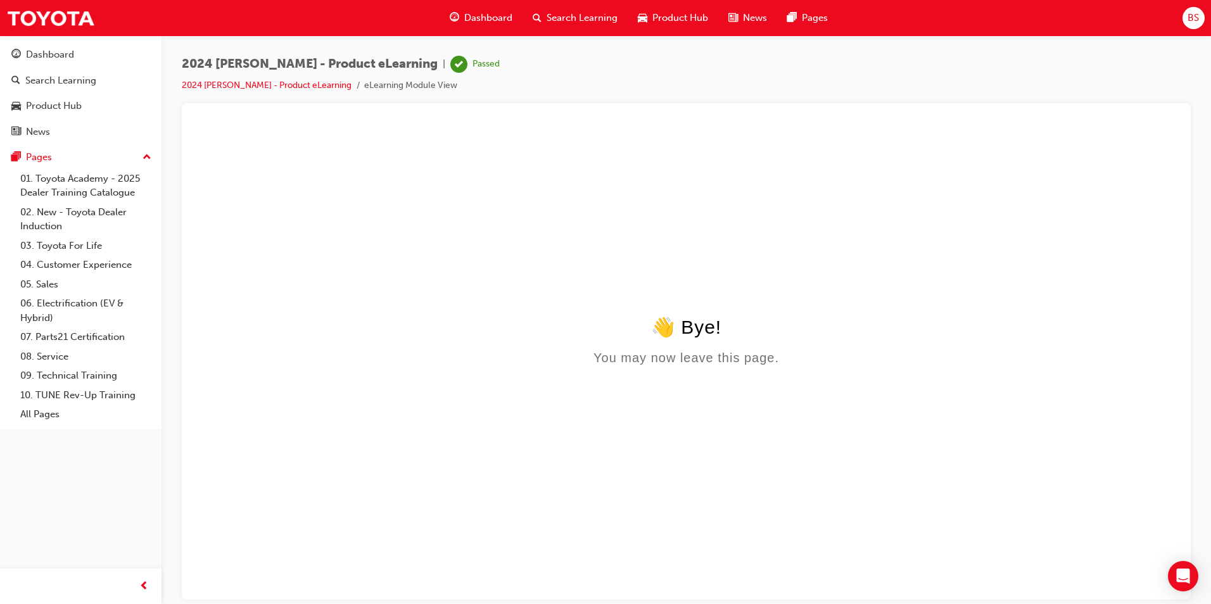
scroll to position [0, 0]
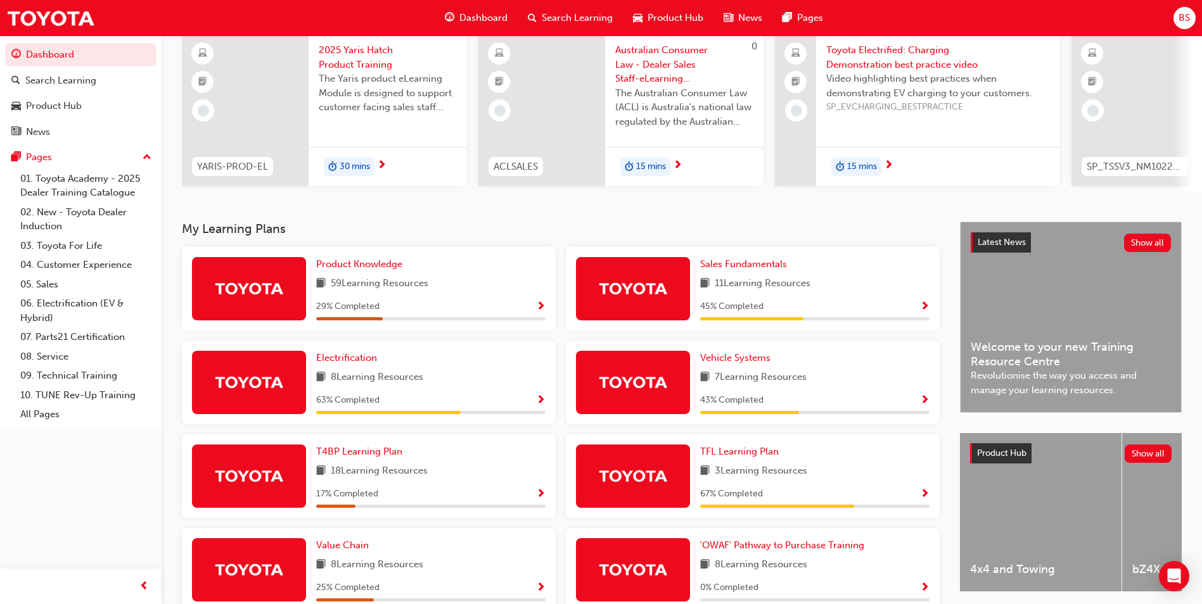
scroll to position [253, 0]
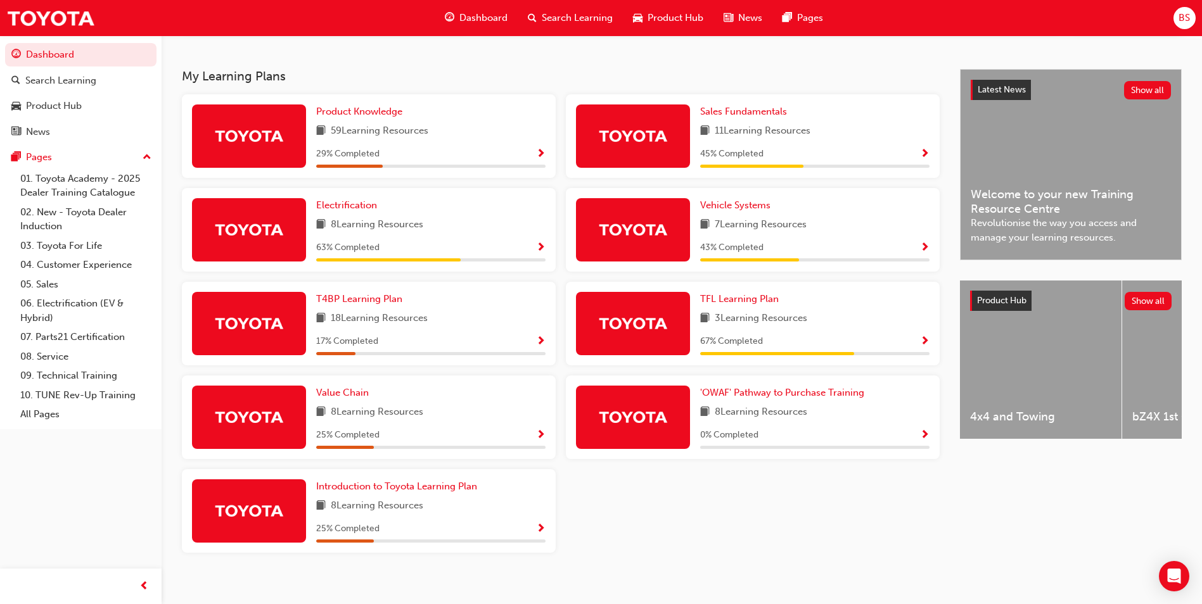
click at [473, 139] on div "59 Learning Resources" at bounding box center [430, 132] width 229 height 16
click at [539, 155] on span "Show Progress" at bounding box center [541, 154] width 10 height 11
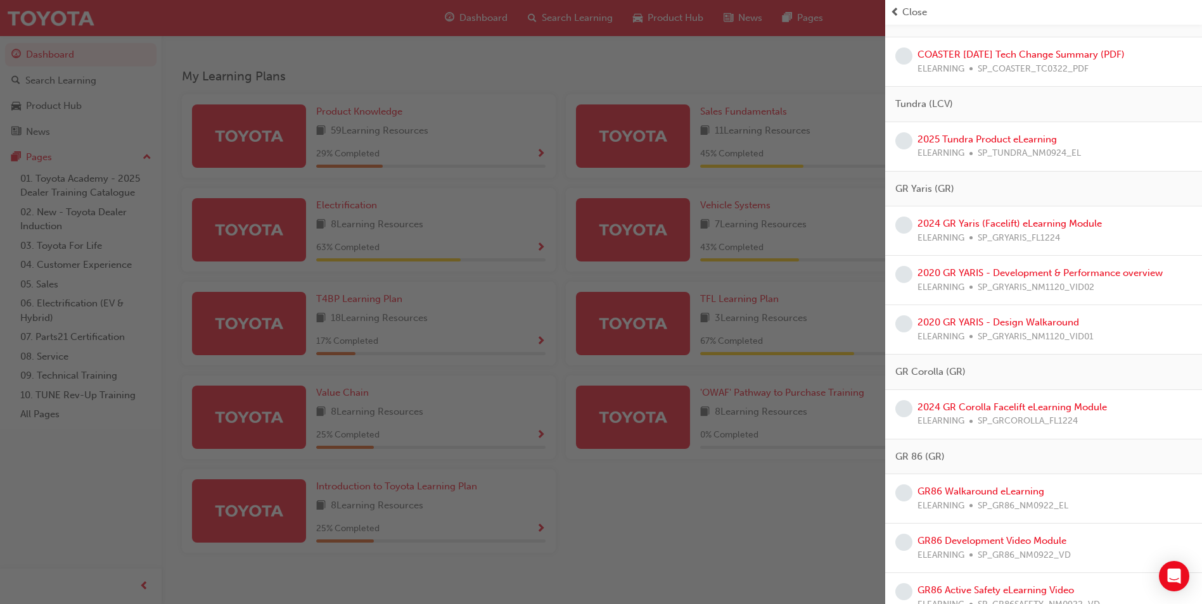
scroll to position [2455, 0]
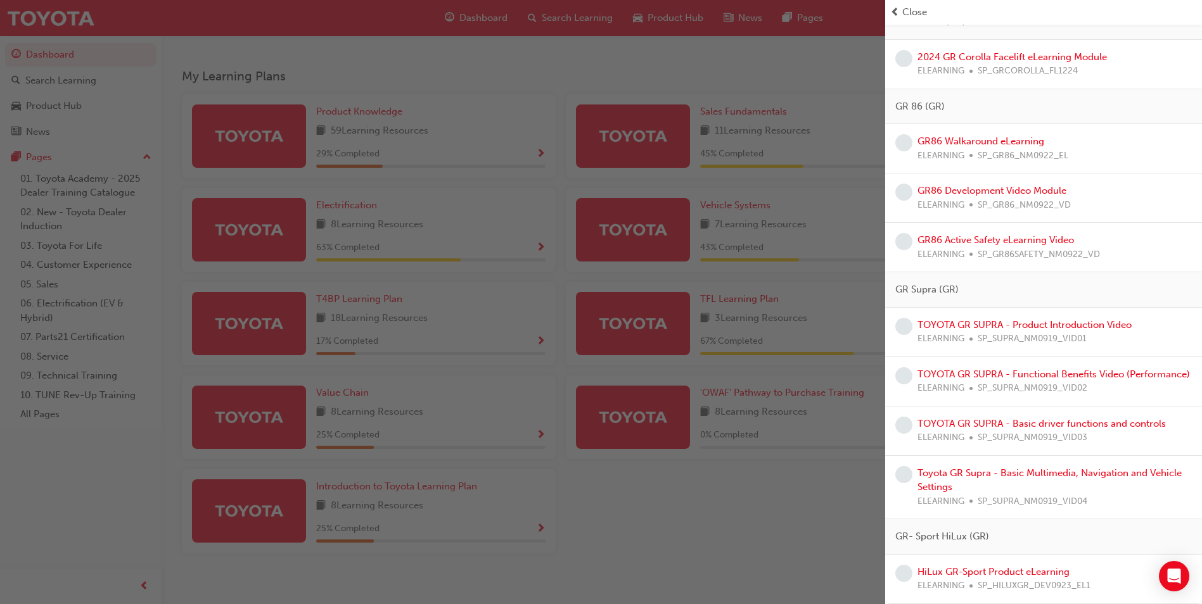
click at [661, 502] on div "button" at bounding box center [442, 302] width 885 height 604
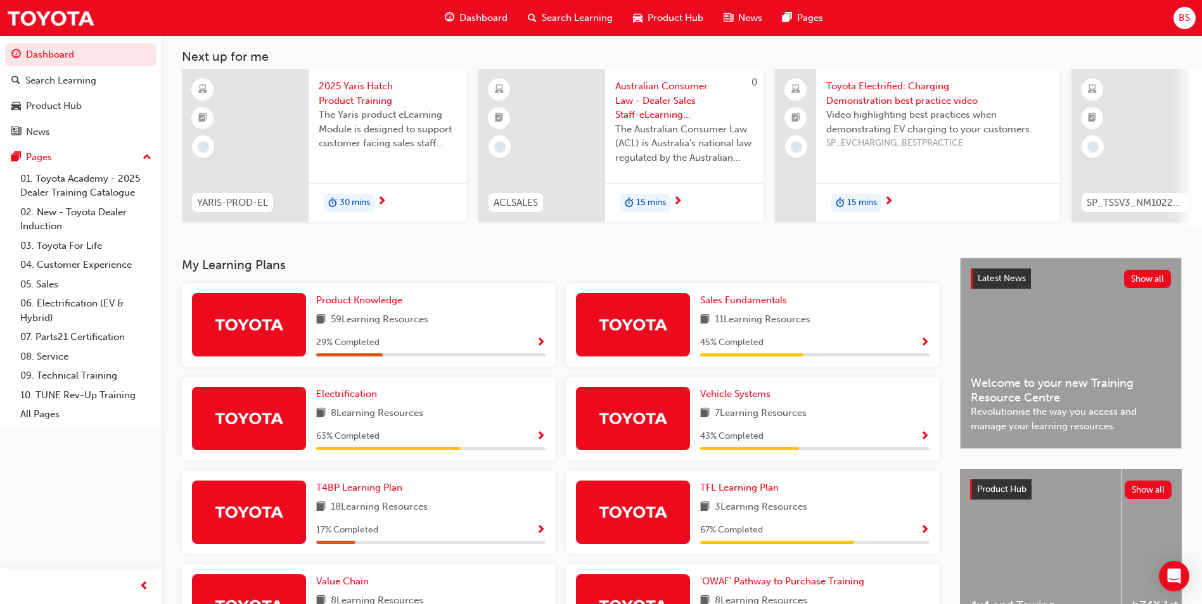
scroll to position [0, 0]
